Goal: Information Seeking & Learning: Learn about a topic

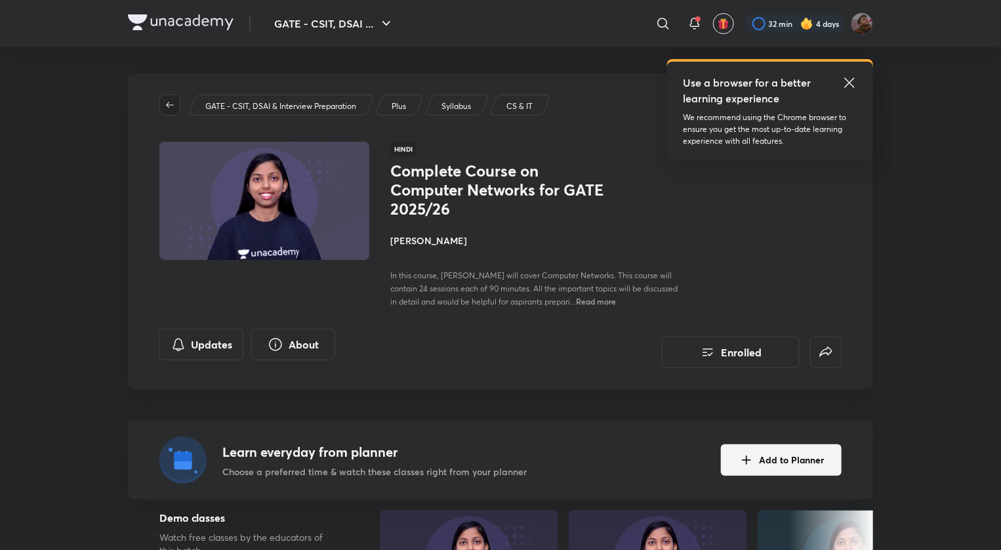
click at [173, 102] on icon "button" at bounding box center [170, 105] width 10 height 10
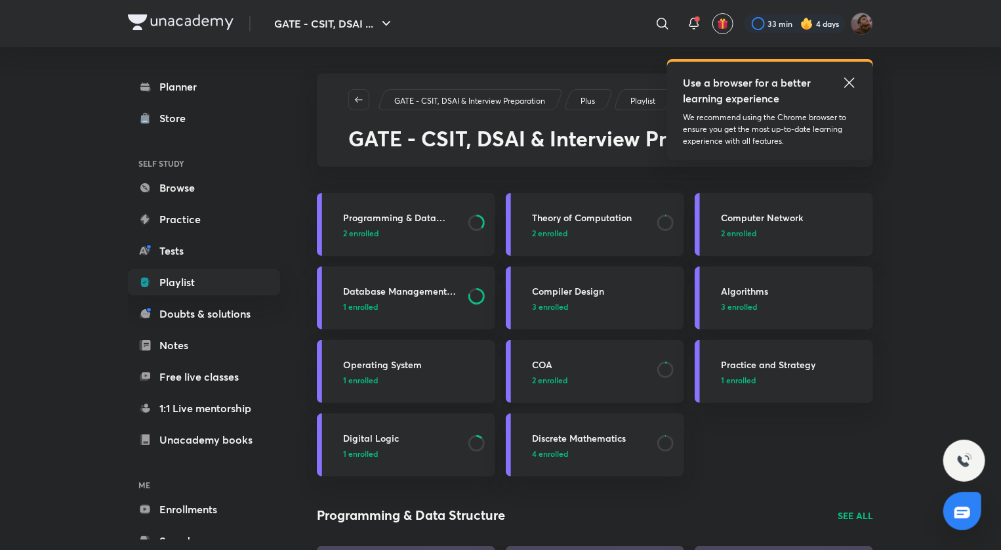
click at [608, 371] on h3 "COA" at bounding box center [590, 365] width 117 height 14
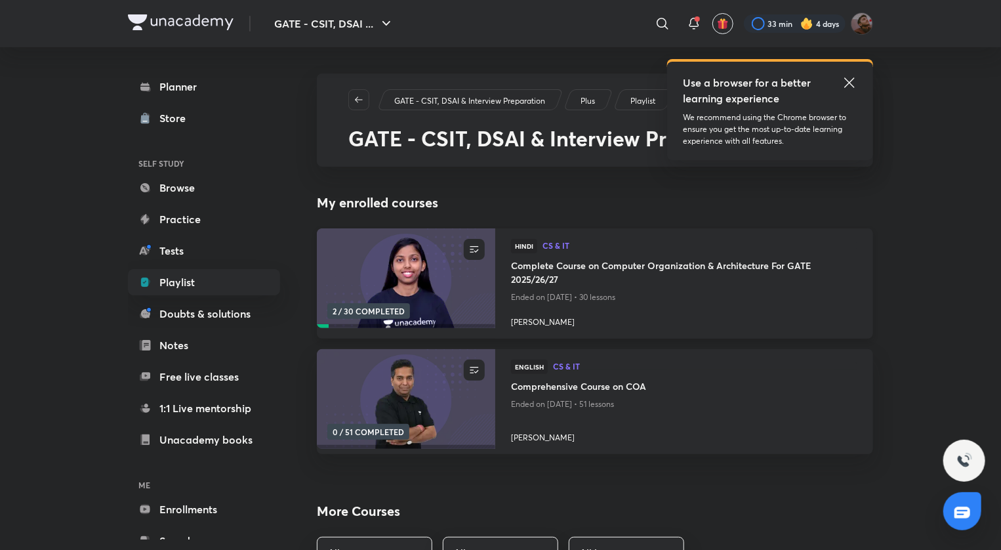
click at [580, 272] on h4 "Complete Course on Computer Organization & Architecture For GATE 2025/26/27" at bounding box center [684, 273] width 346 height 30
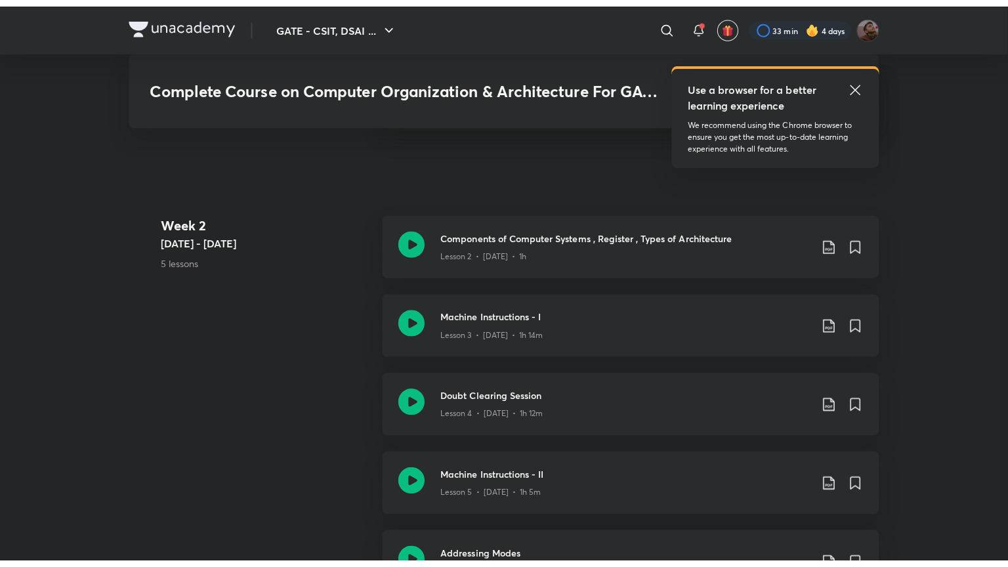
scroll to position [881, 0]
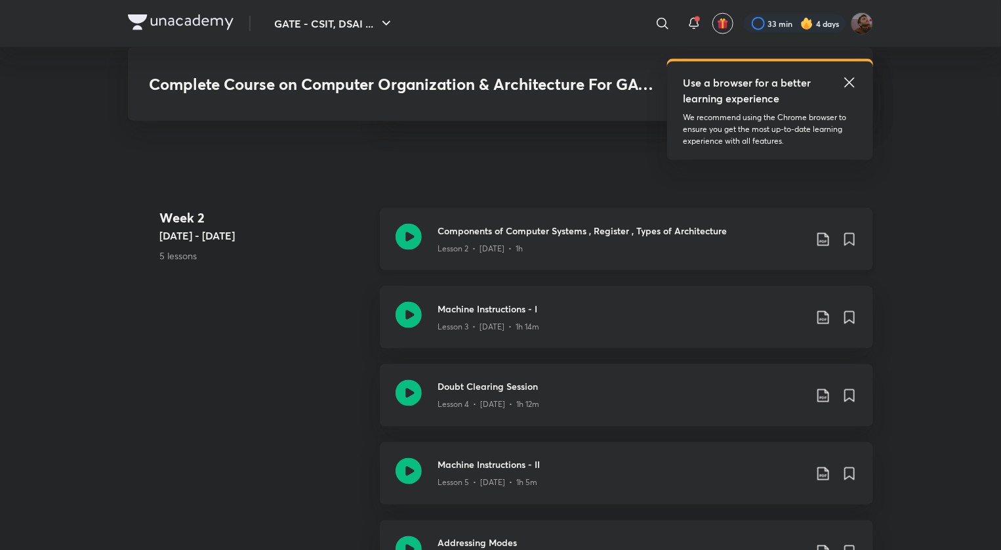
click at [405, 237] on icon at bounding box center [409, 237] width 26 height 26
